Goal: Answer question/provide support

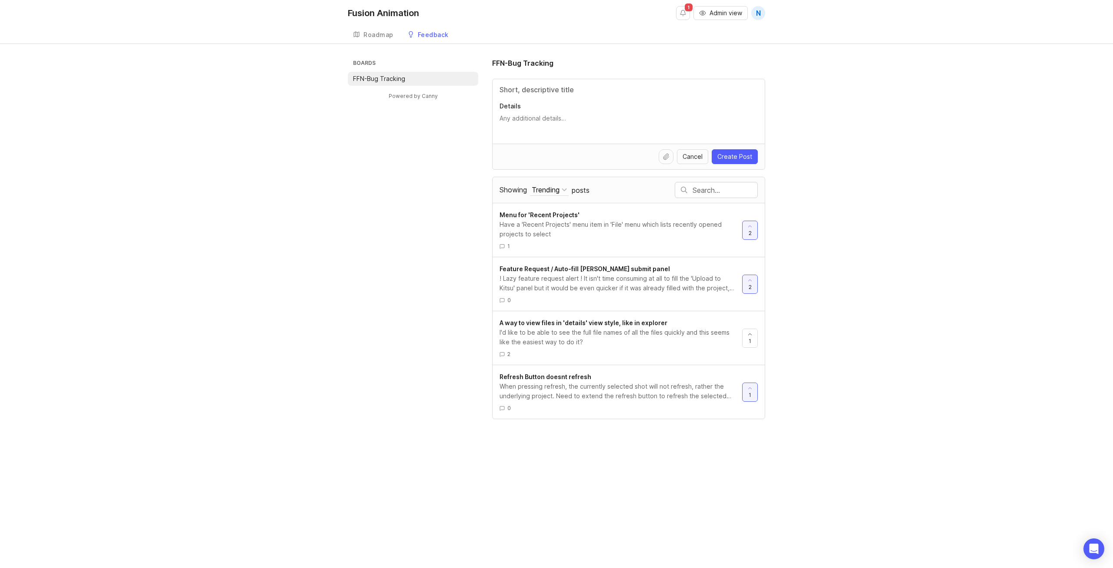
click at [602, 237] on div "Have a 'Recent Projects' menu item in 'File' menu which lists recently opened p…" at bounding box center [618, 229] width 236 height 19
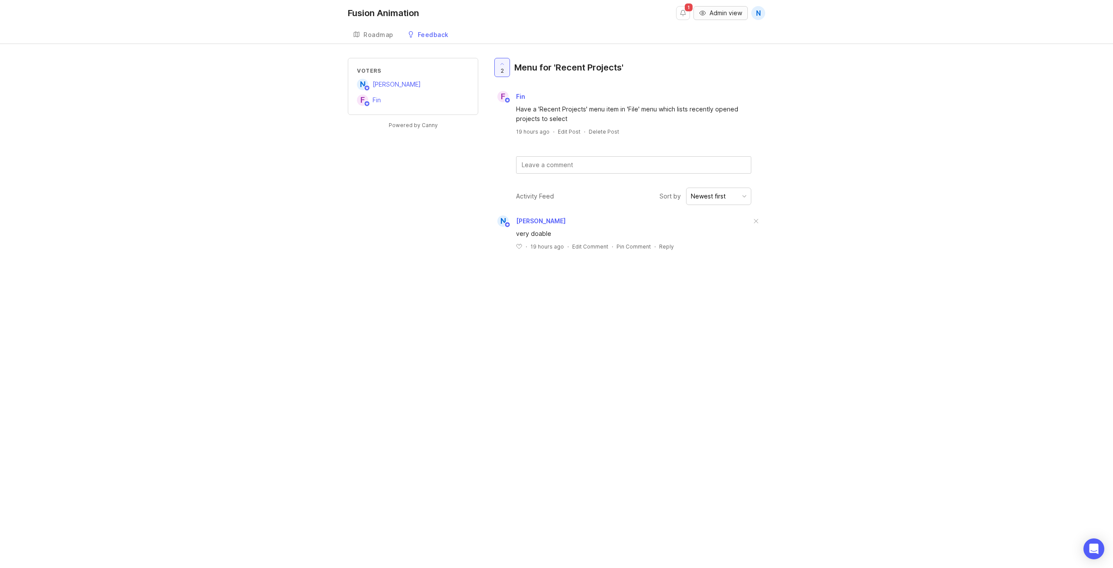
click at [714, 12] on span "Admin view" at bounding box center [726, 13] width 33 height 9
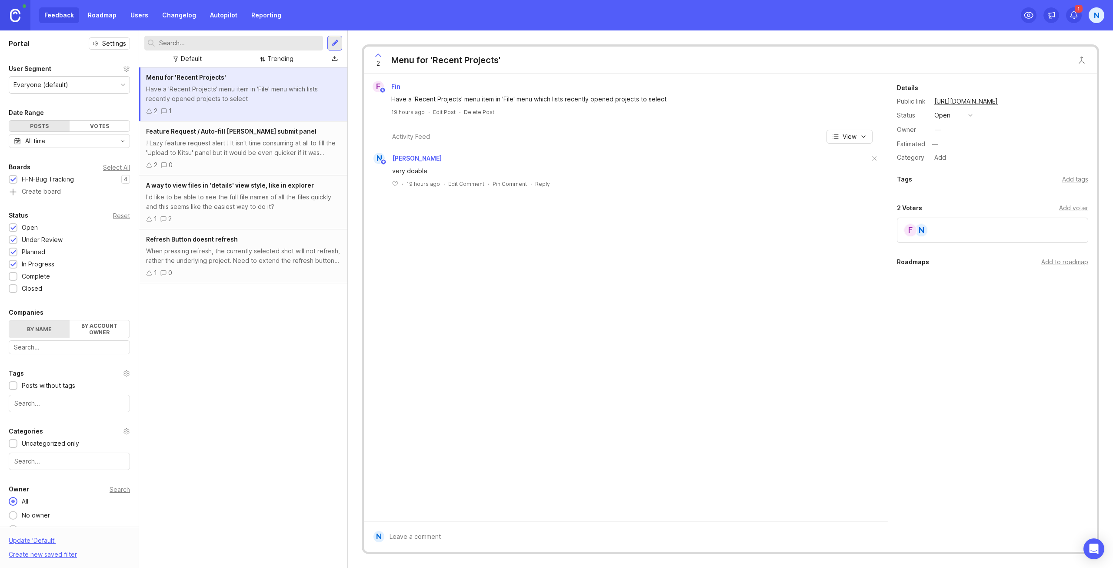
click at [966, 114] on button "open" at bounding box center [953, 115] width 43 height 11
click at [966, 197] on div "complete" at bounding box center [952, 194] width 33 height 7
type textarea "This will be available in the next update"
click at [1070, 155] on span "Save" at bounding box center [1069, 154] width 14 height 7
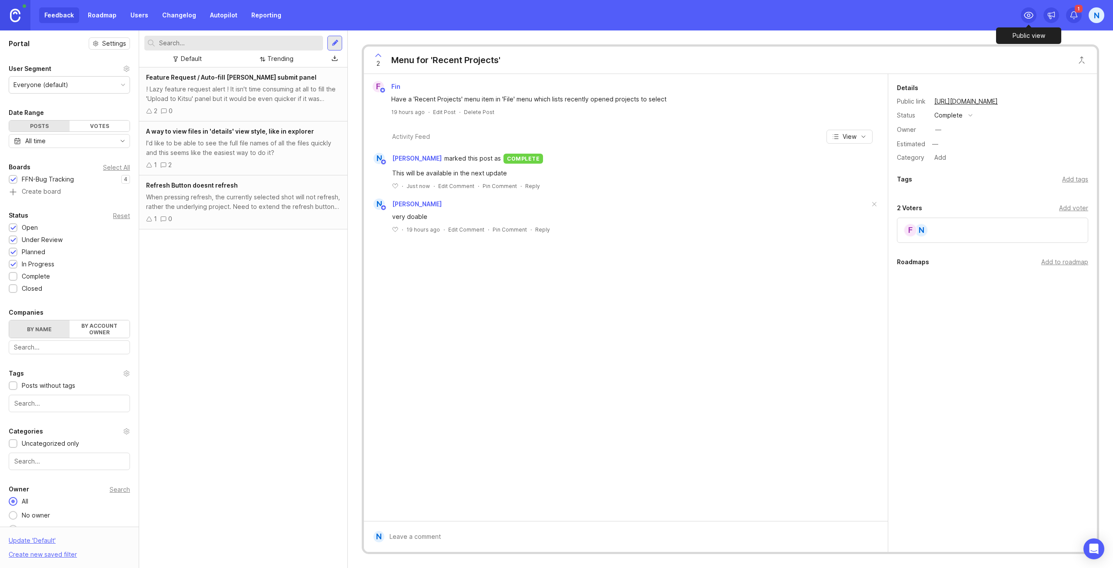
drag, startPoint x: 1031, startPoint y: 18, endPoint x: 1028, endPoint y: 22, distance: 4.5
click at [1031, 18] on icon at bounding box center [1029, 15] width 9 height 6
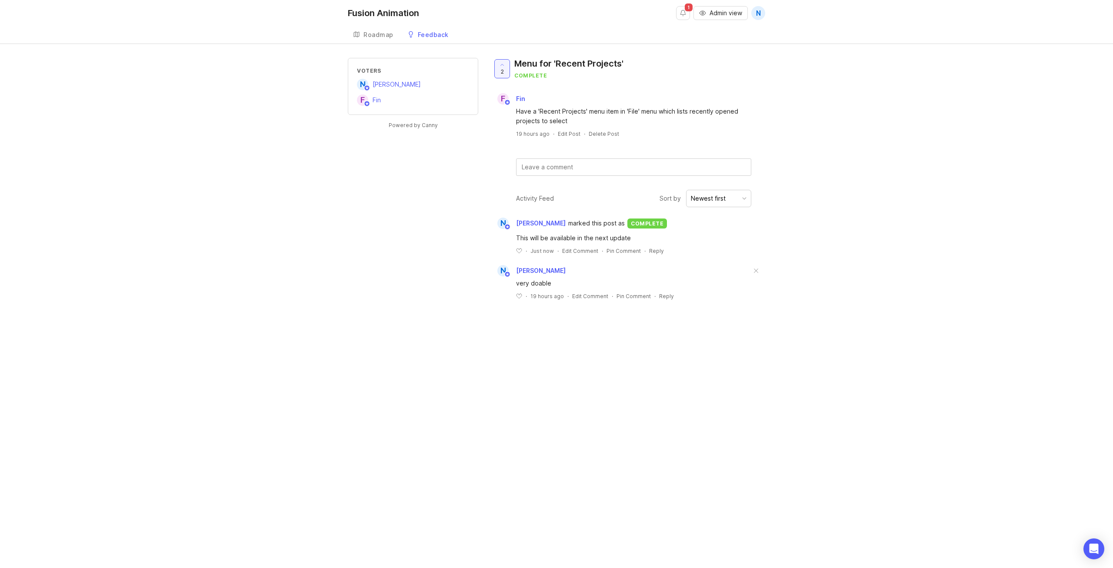
click at [425, 33] on div "Feedback" at bounding box center [433, 35] width 31 height 6
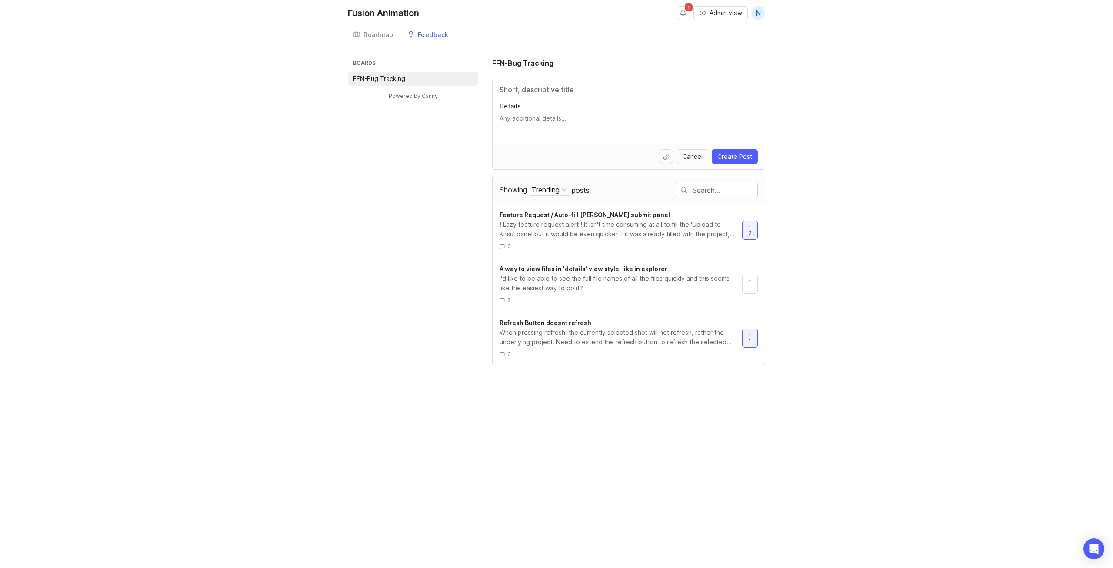
click at [878, 103] on div "Boards FFN-Bug Tracking Powered by Canny FFN-Bug Tracking Details Cancel Create…" at bounding box center [556, 211] width 1113 height 307
click at [680, 320] on div "Refresh Button doesnt refresh" at bounding box center [618, 323] width 236 height 10
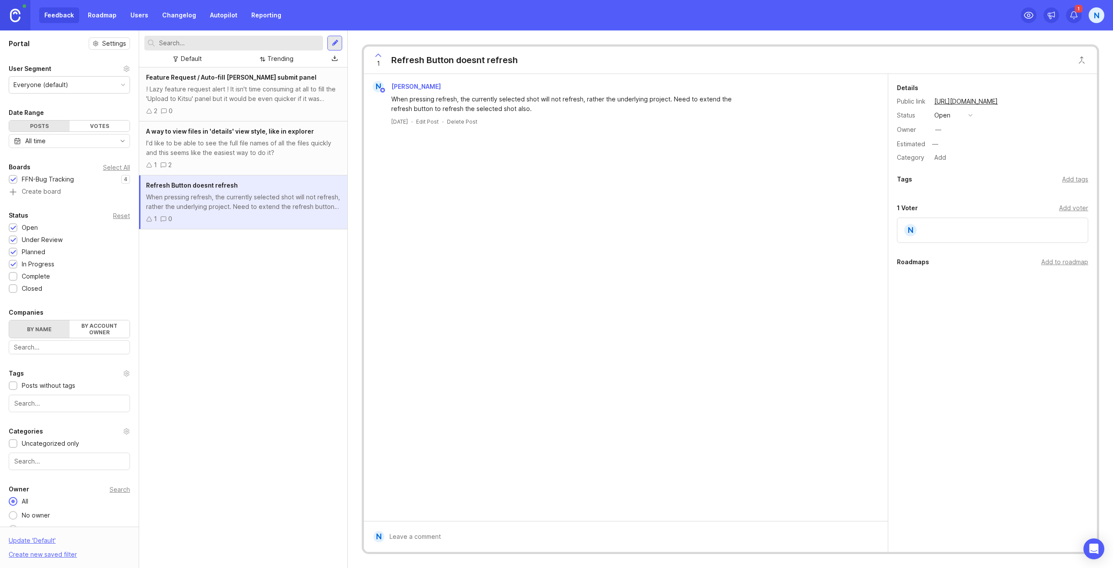
click at [949, 117] on div "open" at bounding box center [943, 115] width 16 height 10
click at [963, 194] on div "complete" at bounding box center [952, 194] width 33 height 7
type textarea "This fix will be present in the next update"
click at [1064, 158] on button "Save" at bounding box center [1069, 154] width 28 height 19
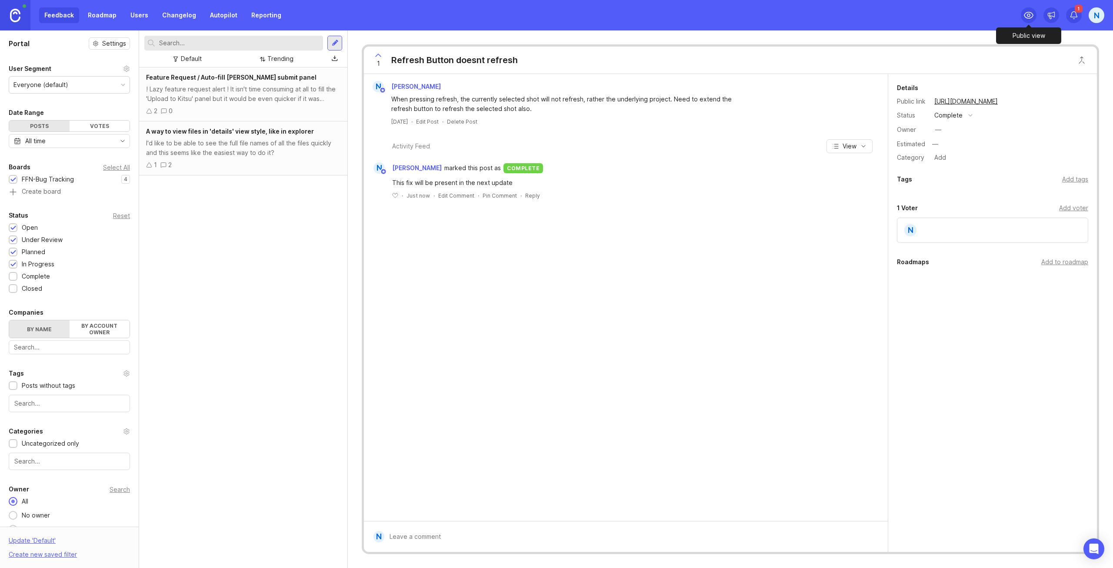
click at [1028, 17] on icon at bounding box center [1029, 15] width 10 height 10
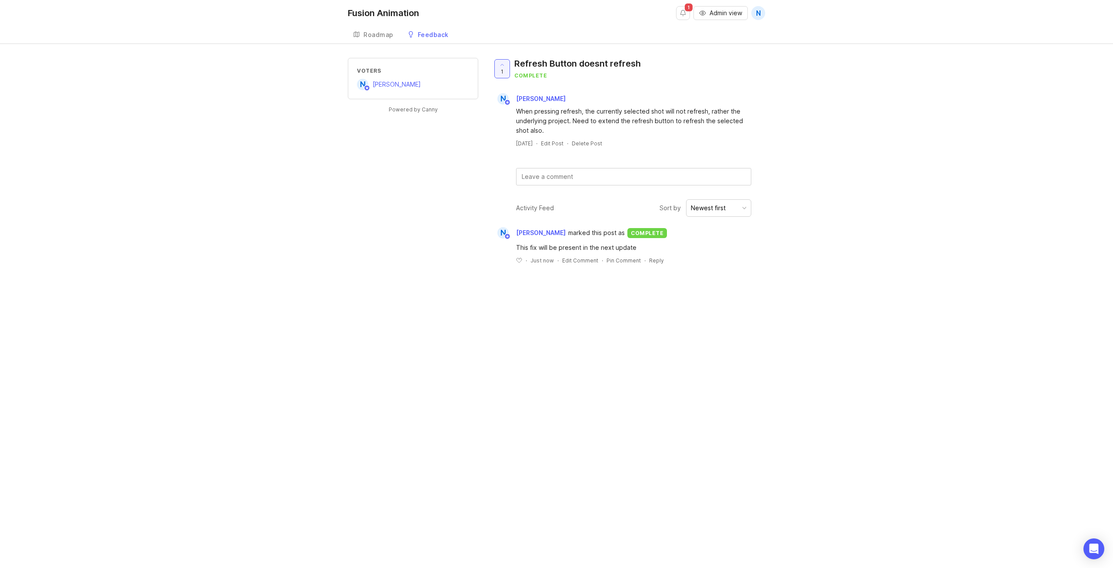
click at [433, 33] on div "Feedback" at bounding box center [433, 35] width 31 height 6
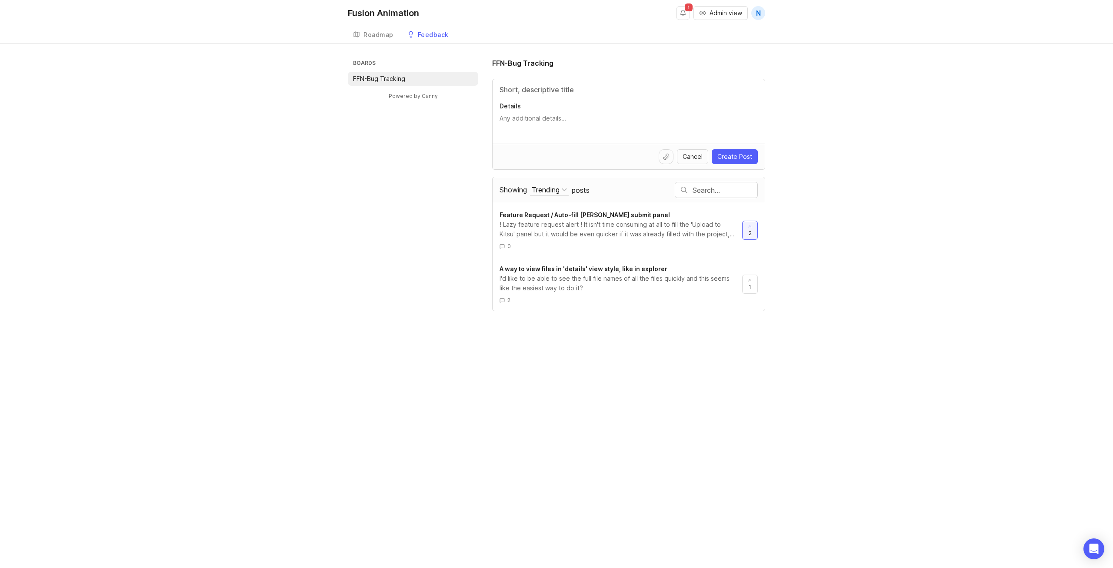
click at [697, 262] on div "A way to view files in 'details' view style, like in explorer I'd like to be ab…" at bounding box center [629, 284] width 272 height 54
click at [664, 290] on div "I'd like to be able to see the full file names of all the files quickly and thi…" at bounding box center [618, 283] width 236 height 19
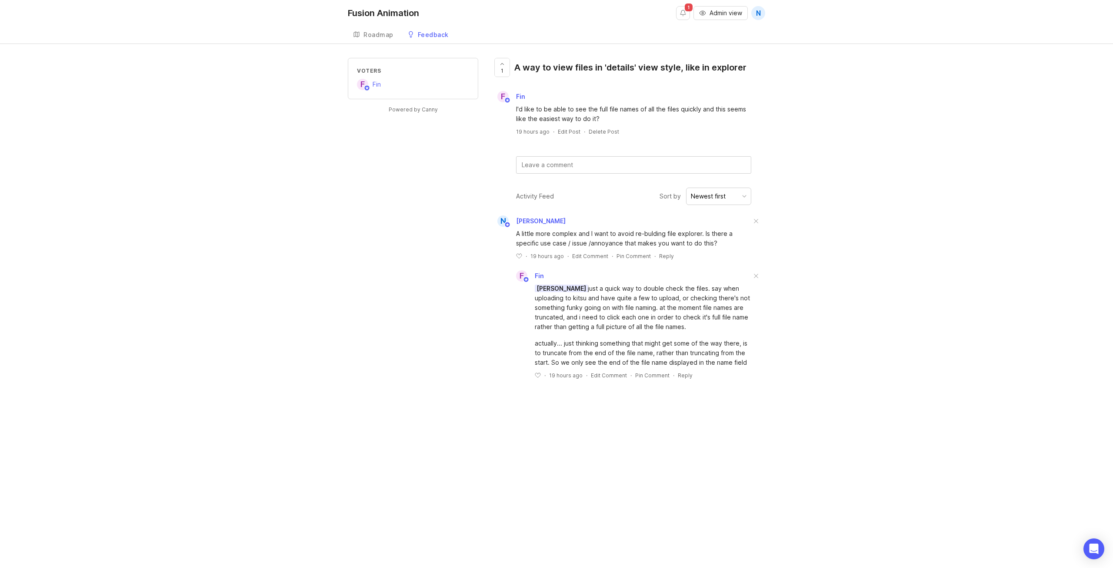
click at [842, 118] on div "Voters F Fin Powered by Canny 1 A way to view files in 'details' view style, li…" at bounding box center [556, 228] width 1113 height 340
click at [418, 34] on div "Feedback" at bounding box center [433, 35] width 31 height 6
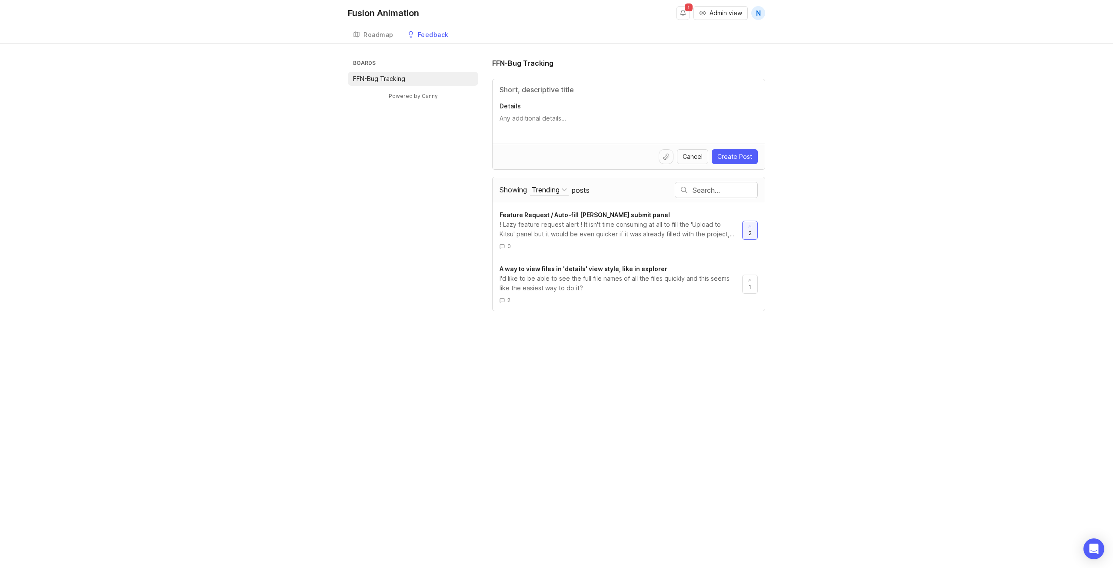
click at [620, 224] on div "! Lazy feature request alert ! It isn't time consuming at all to fill the 'Uplo…" at bounding box center [618, 229] width 236 height 19
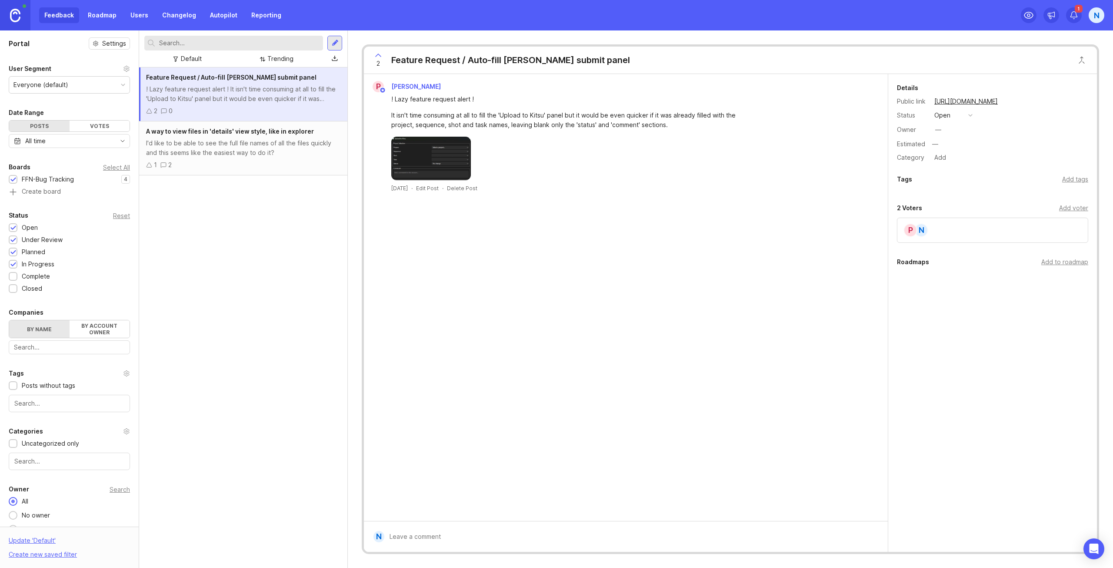
click at [941, 117] on div "open" at bounding box center [943, 115] width 16 height 10
click at [952, 195] on div "complete" at bounding box center [952, 194] width 33 height 7
type textarea "This feature will be available in the next update"
click at [1070, 153] on span "Save" at bounding box center [1069, 154] width 14 height 7
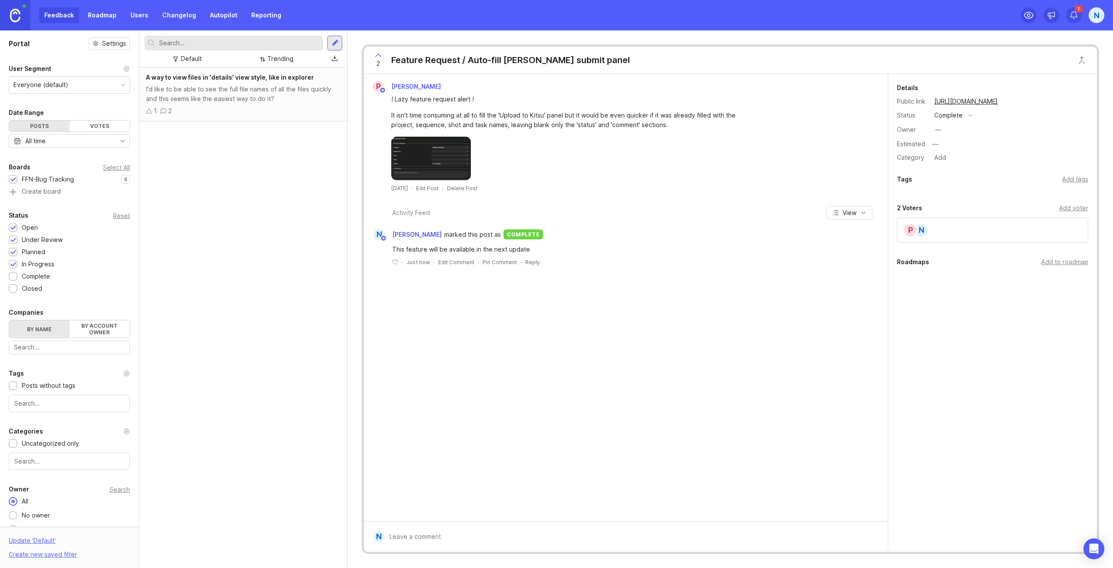
click at [67, 14] on div "Feedback Roadmap Users Changelog Autopilot Reporting" at bounding box center [162, 15] width 247 height 16
click at [681, 284] on div "P [PERSON_NAME] ! Lazy feature request alert ! It isn't time consuming at all t…" at bounding box center [626, 297] width 524 height 447
click at [1024, 16] on icon at bounding box center [1029, 15] width 10 height 10
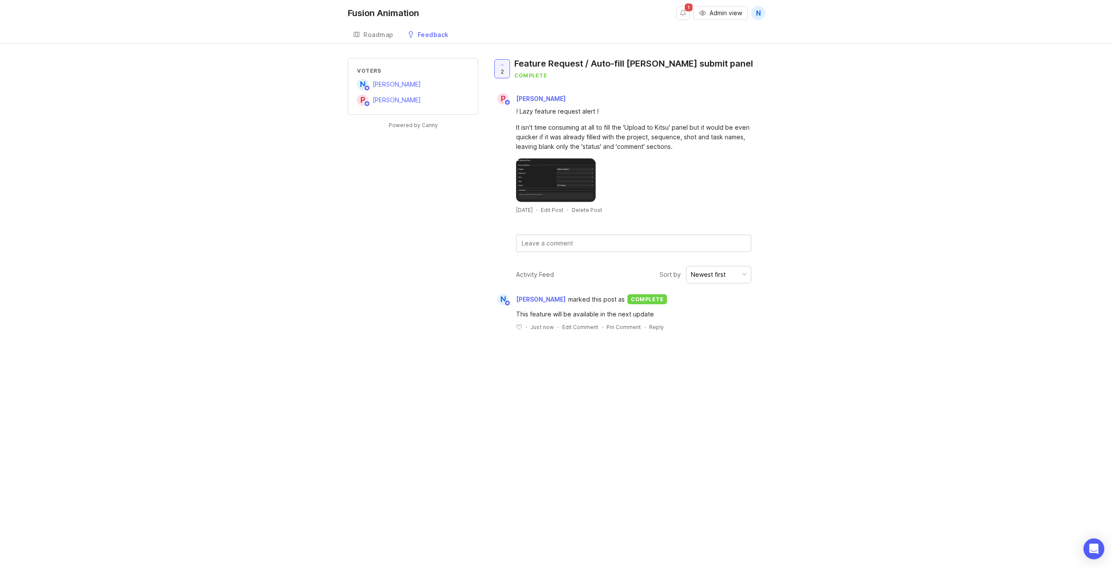
click at [428, 32] on div "Feedback" at bounding box center [433, 35] width 31 height 6
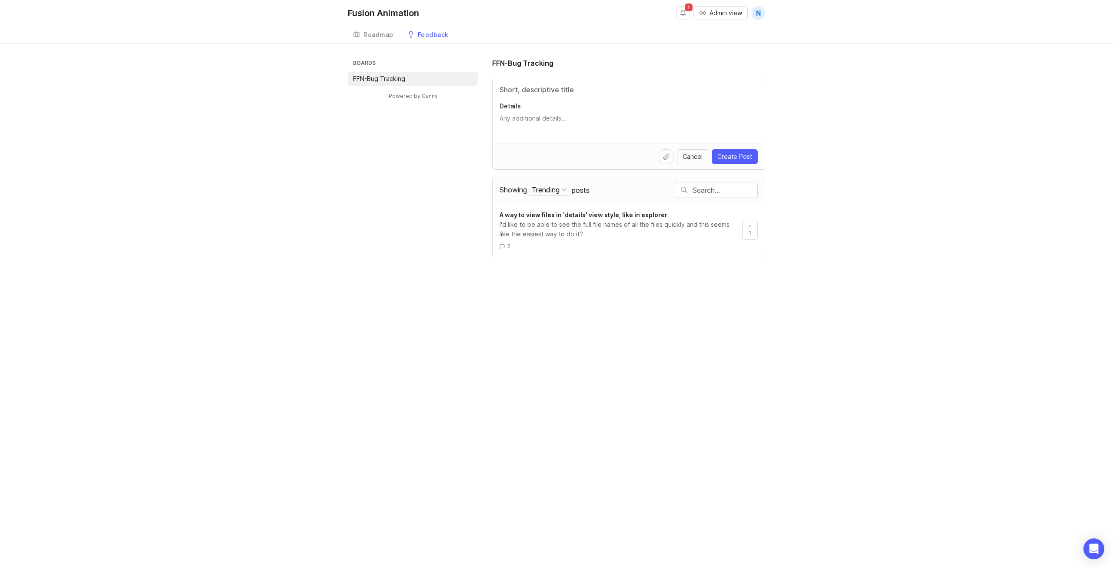
click at [556, 193] on div "Trending" at bounding box center [546, 190] width 28 height 10
click at [587, 265] on div "Complete" at bounding box center [601, 262] width 66 height 15
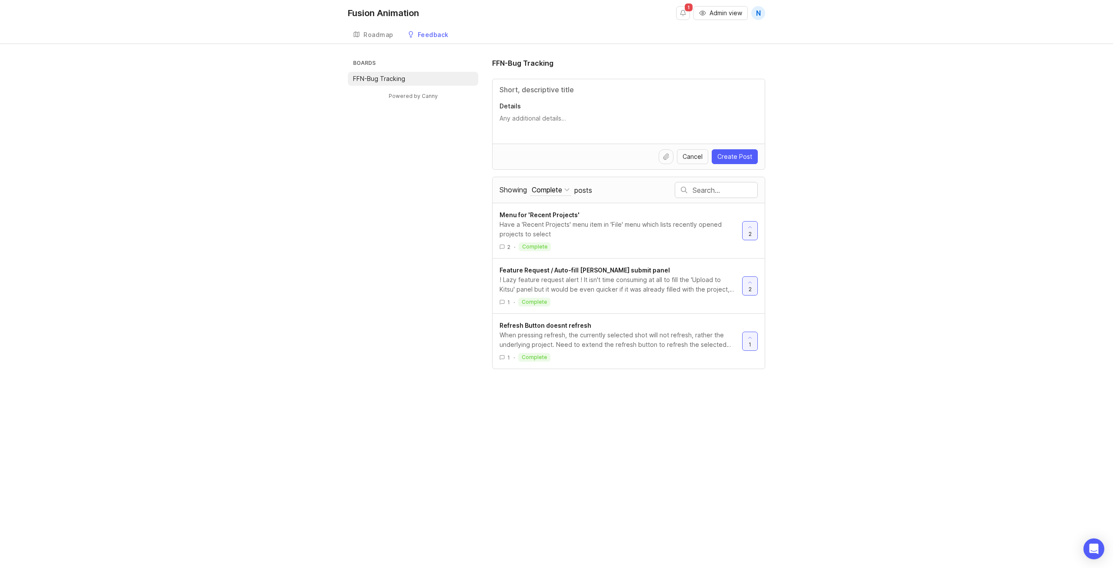
click at [561, 194] on div "Complete" at bounding box center [547, 190] width 30 height 10
click at [560, 217] on div "Trending" at bounding box center [543, 218] width 49 height 15
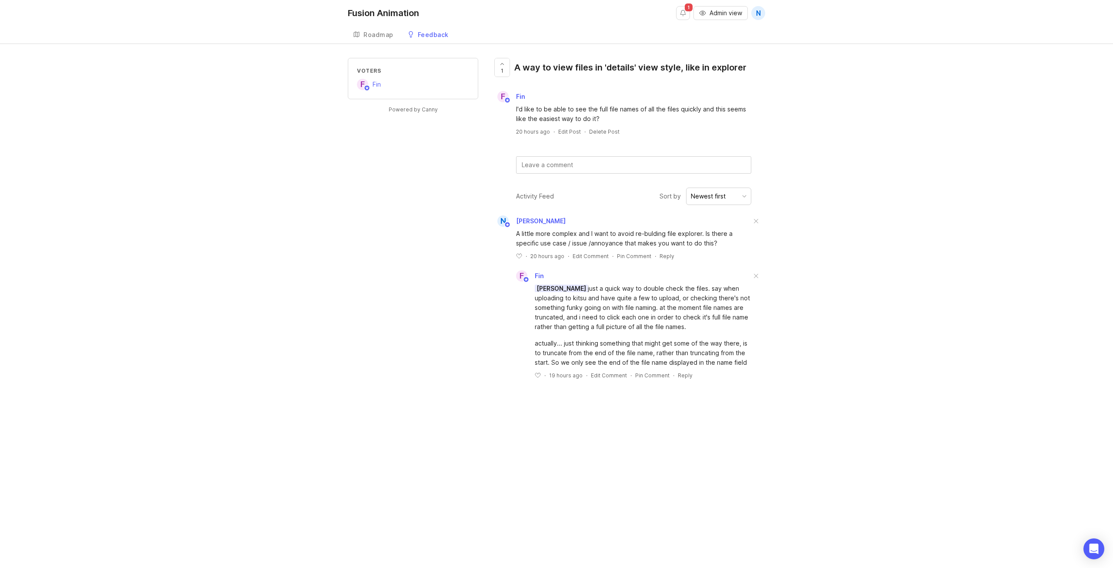
click at [828, 279] on div "Voters F Fin Powered by Canny 1 A way to view files in 'details' view style, li…" at bounding box center [556, 228] width 1113 height 340
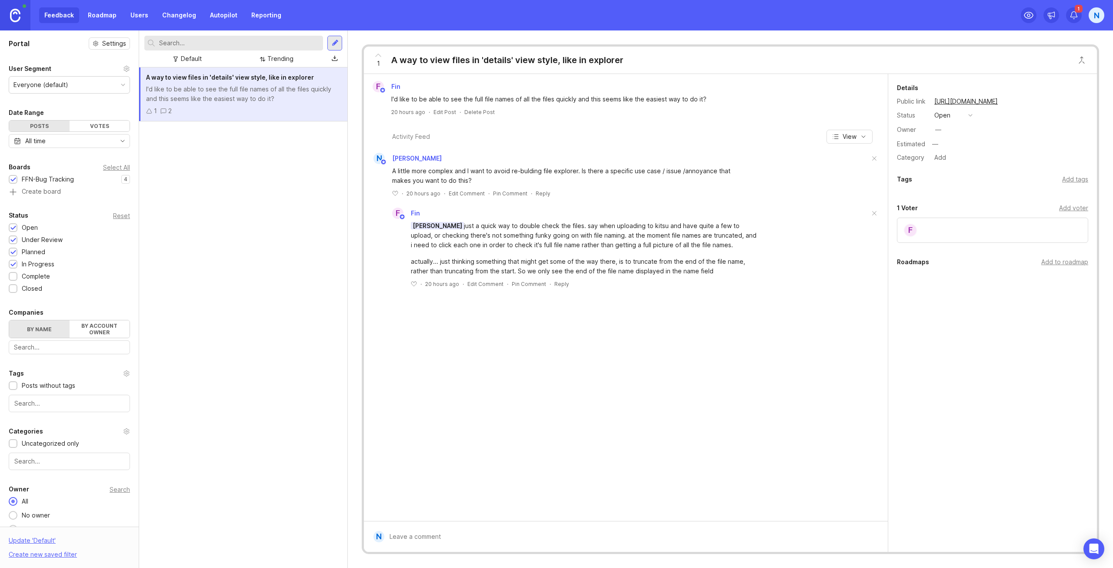
click at [946, 114] on div "open" at bounding box center [943, 115] width 16 height 10
click at [961, 194] on div "complete" at bounding box center [952, 194] width 33 height 7
type textarea "This feature will be present in the next update - albeit with slightly crap UI"
click at [1066, 163] on span "Save" at bounding box center [1069, 163] width 14 height 7
